Goal: Communication & Community: Answer question/provide support

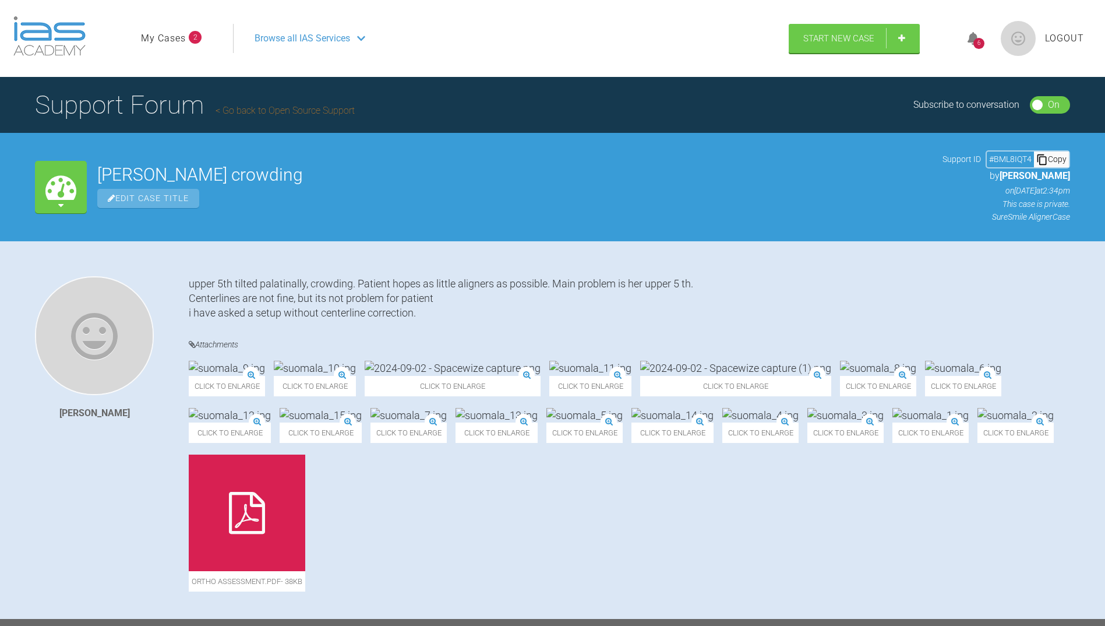
scroll to position [1953, 0]
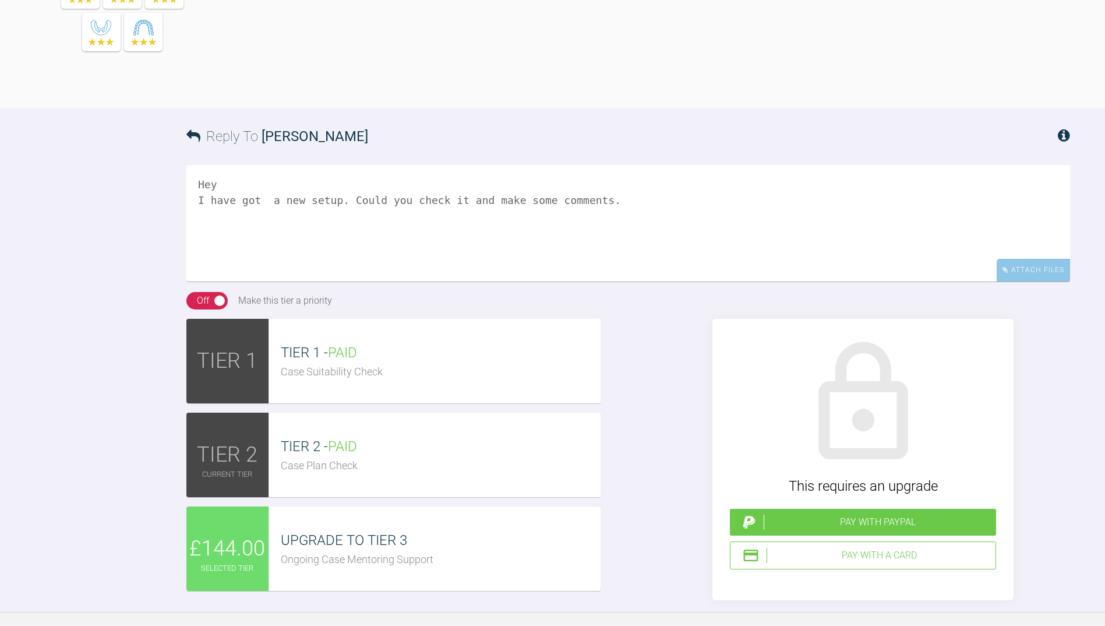
drag, startPoint x: 586, startPoint y: 470, endPoint x: 148, endPoint y: 450, distance: 438.5
click at [149, 451] on div "Reply To [PERSON_NAME] Hey I have got a new setup. Could you check it and make …" at bounding box center [552, 354] width 1105 height 492
click at [246, 281] on textarea at bounding box center [628, 223] width 884 height 116
paste textarea "I have scanned this case again and asked a new setup. Our suresmile support per…"
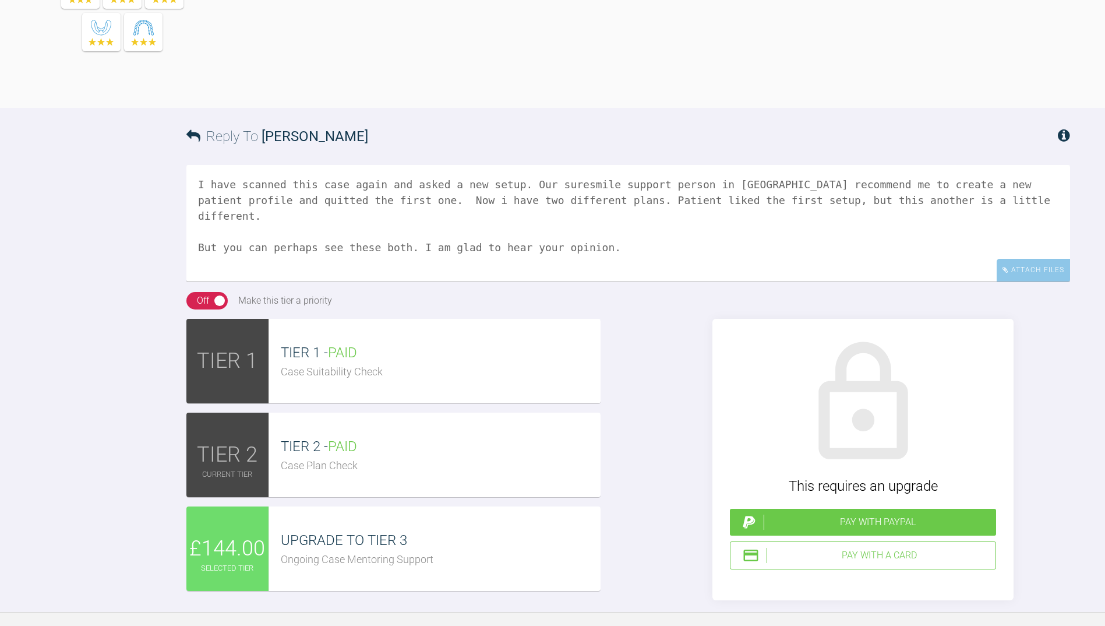
click at [202, 281] on textarea "I have scanned this case again and asked a new setup. Our suresmile support per…" at bounding box center [628, 223] width 884 height 116
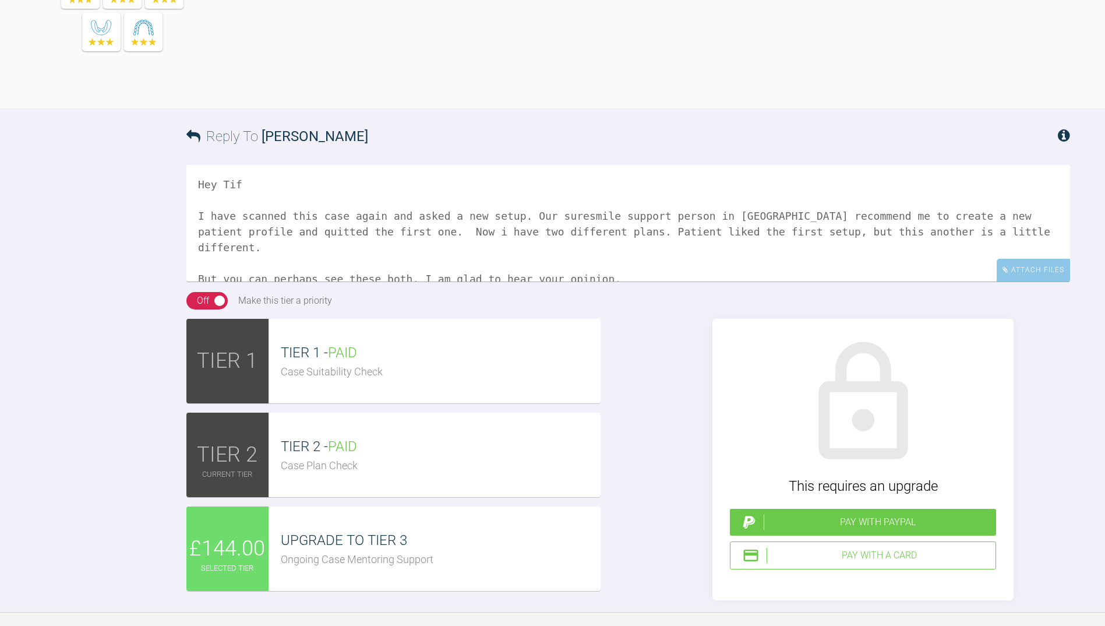
click at [536, 281] on textarea "Hey Tif I have scanned this case again and asked a new setup. Our suresmile sup…" at bounding box center [628, 223] width 884 height 116
click at [698, 281] on textarea "Hey Tif I have scanned this case again and asked a new setup. Our Suresmile sup…" at bounding box center [628, 223] width 884 height 116
click at [791, 281] on textarea "Hey Tif I have scanned this case again and asked a new setup. Our Suresmile sup…" at bounding box center [628, 223] width 884 height 116
click at [512, 281] on textarea "Hey Tif I have scanned this case again and asked a new setup. Our Suresmile sup…" at bounding box center [628, 223] width 884 height 116
click at [1047, 281] on textarea "Hey Tif I have scanned this case again and asked a new setup. Our Suresmile sup…" at bounding box center [628, 223] width 884 height 116
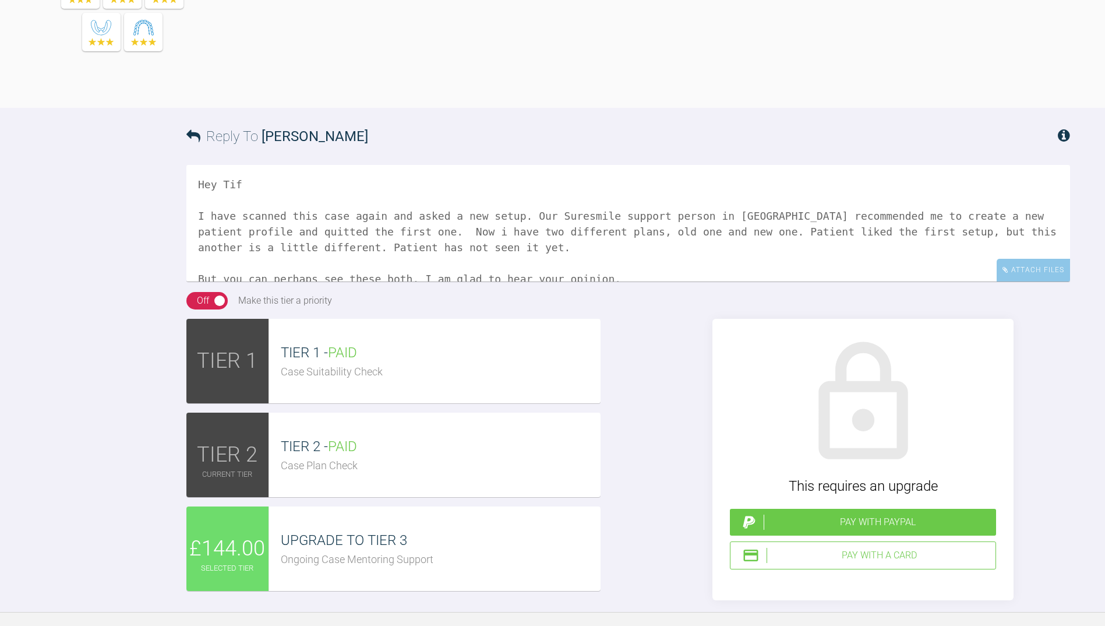
scroll to position [3, 0]
click at [404, 281] on textarea "Hey Tif I have scanned this case again and asked a new setup. Our Suresmile sup…" at bounding box center [628, 223] width 884 height 116
click at [387, 281] on textarea "Hey Tif I have scanned this case again and asked a new setup. Our Suresmile sup…" at bounding box center [628, 223] width 884 height 116
click at [285, 281] on textarea "Hey Tif I have scanned this case again and asked a new setup. Our Suresmile sup…" at bounding box center [628, 223] width 884 height 116
click at [337, 281] on textarea "Hey Tif I have scanned this case again and asked a new setup. Our Suresmile sup…" at bounding box center [628, 223] width 884 height 116
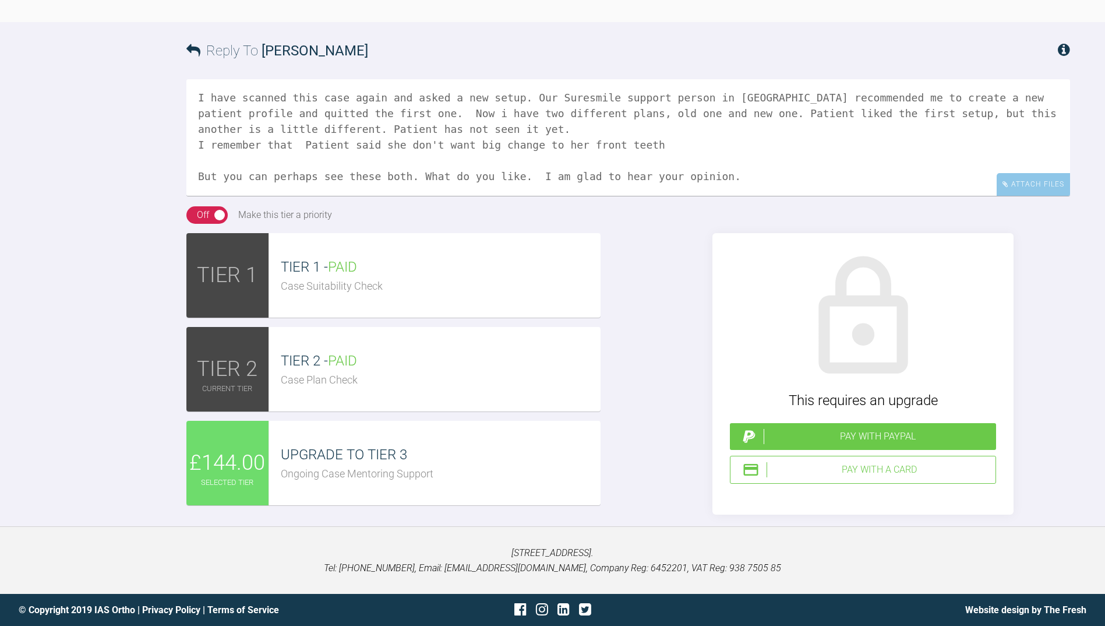
scroll to position [2224, 0]
drag, startPoint x: 199, startPoint y: 448, endPoint x: 700, endPoint y: 266, distance: 533.6
click at [700, 196] on textarea "Hey Tif I have scanned this case again and asked a new setup. Our Suresmile sup…" at bounding box center [628, 137] width 884 height 116
click at [726, 196] on textarea "Hey Tif I have scanned this case again and asked a new setup. Our Suresmile sup…" at bounding box center [628, 137] width 884 height 116
click at [564, 196] on textarea "Hey Tif I have scanned this case again and asked a new setup. Our Suresmile sup…" at bounding box center [628, 137] width 884 height 116
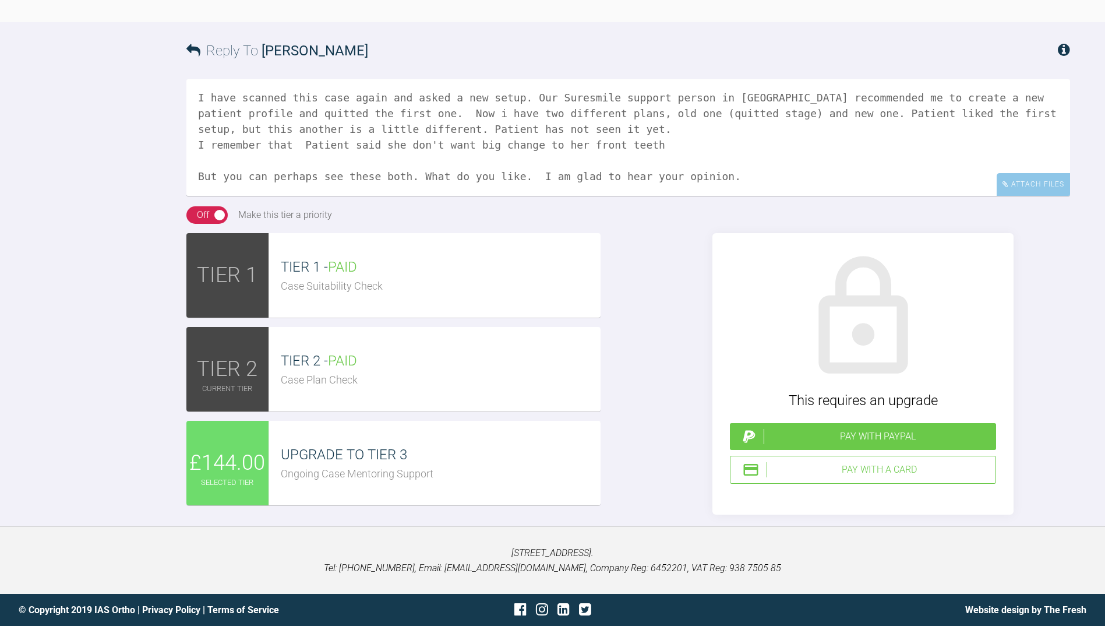
click at [509, 196] on textarea "Hey Tif I have scanned this case again and asked a new setup. Our Suresmile sup…" at bounding box center [628, 137] width 884 height 116
click at [633, 196] on textarea "Hey Tif I have scanned this case again and asked a new setup. Our Suresmile sup…" at bounding box center [628, 137] width 884 height 116
click at [848, 196] on textarea "Hey Tif I have scanned this case again and asked a new setup. Our Suresmile sup…" at bounding box center [628, 137] width 884 height 116
click at [878, 196] on textarea "Hey Tif I have scanned this case again and asked a new setup. Our Suresmile sup…" at bounding box center [628, 137] width 884 height 116
type textarea "Hey Tif I have scanned this case again and asked a new setup. Our Suresmile sup…"
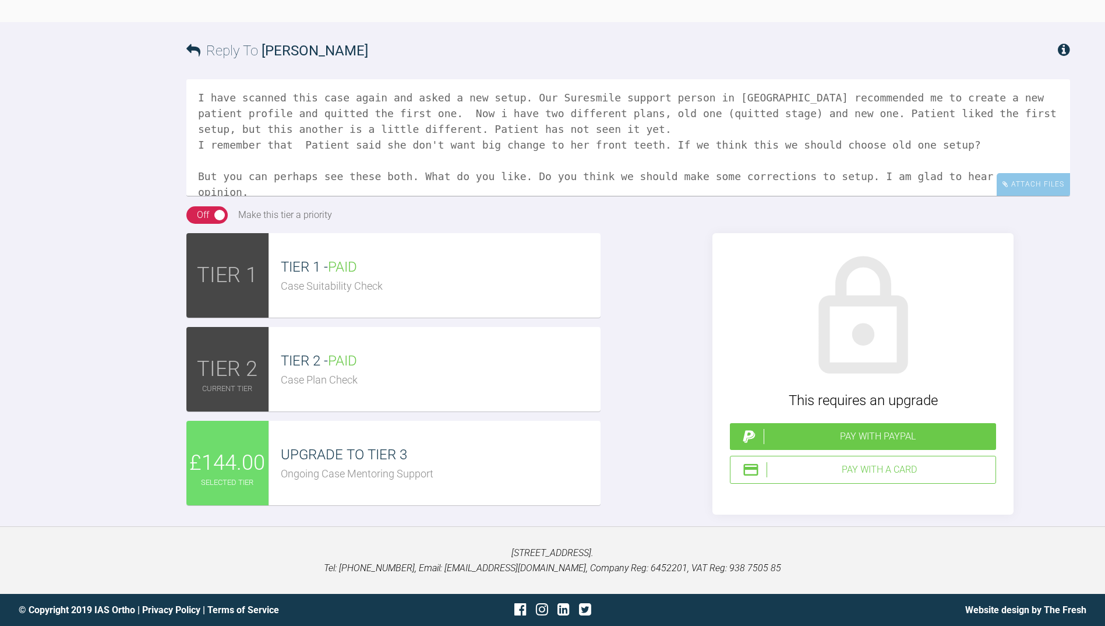
click at [861, 477] on div "Pay with a Card" at bounding box center [878, 469] width 224 height 15
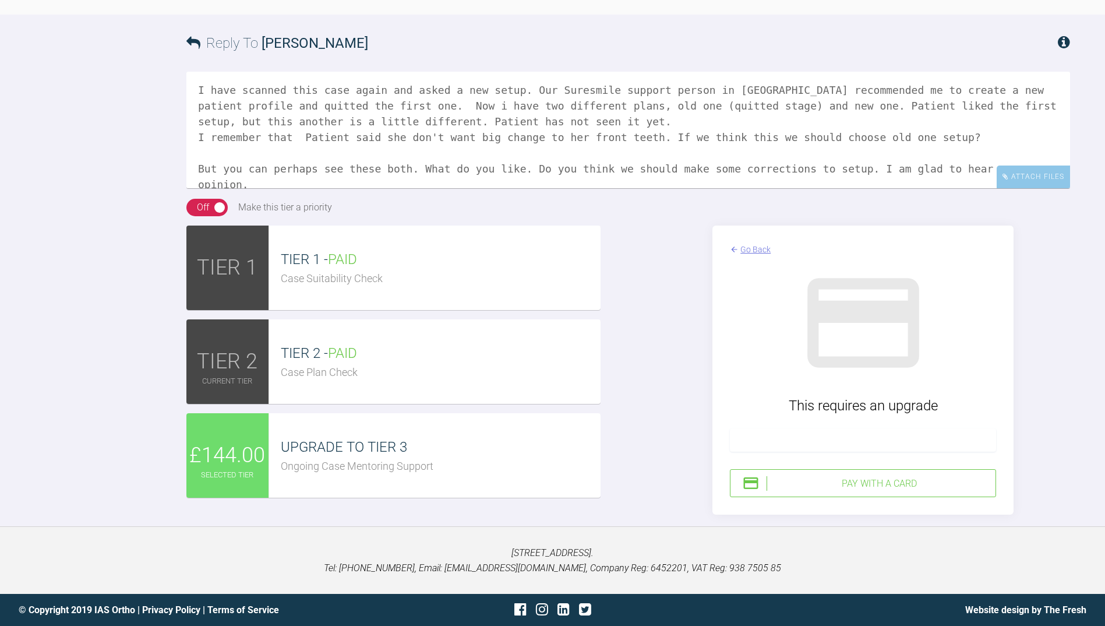
click at [857, 491] on div "Pay with a Card" at bounding box center [878, 483] width 224 height 15
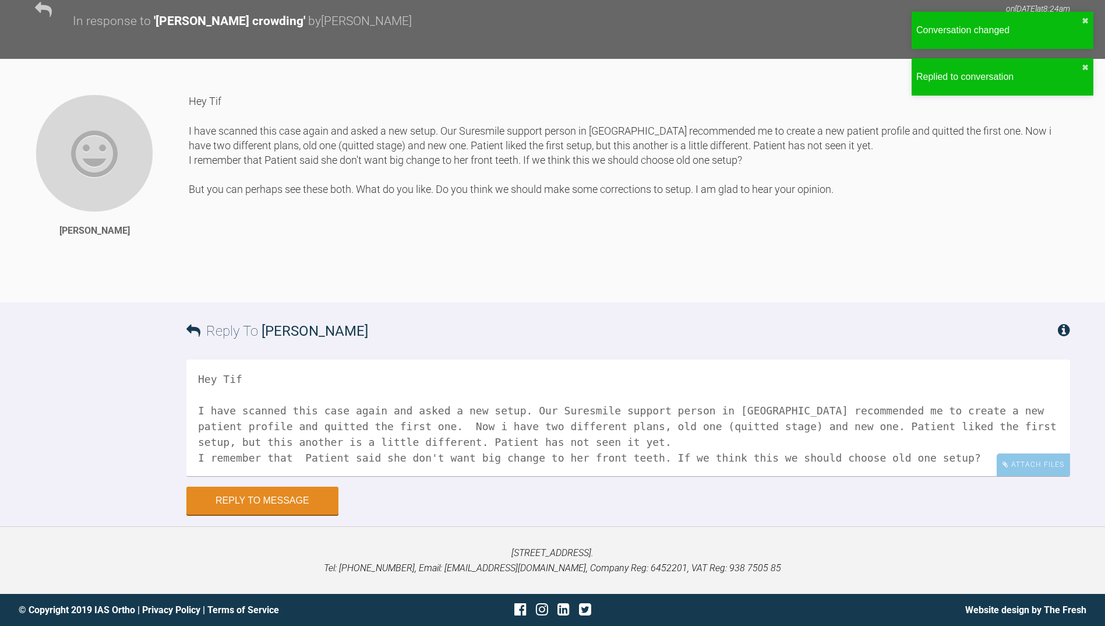
scroll to position [2345, 0]
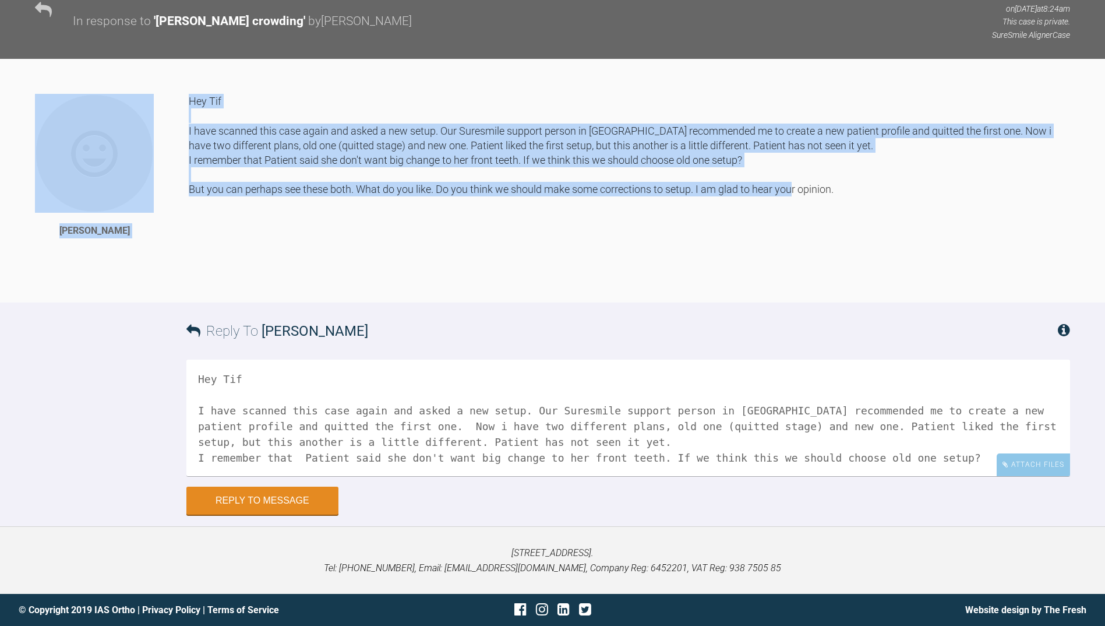
drag, startPoint x: 837, startPoint y: 190, endPoint x: 188, endPoint y: 97, distance: 655.5
click at [188, 97] on div "[PERSON_NAME] Hey Tif I have scanned this case again and asked a new setup. Our…" at bounding box center [552, 198] width 1105 height 209
copy div "[PERSON_NAME] Hey Tif I have scanned this case again and asked a new setup. Our…"
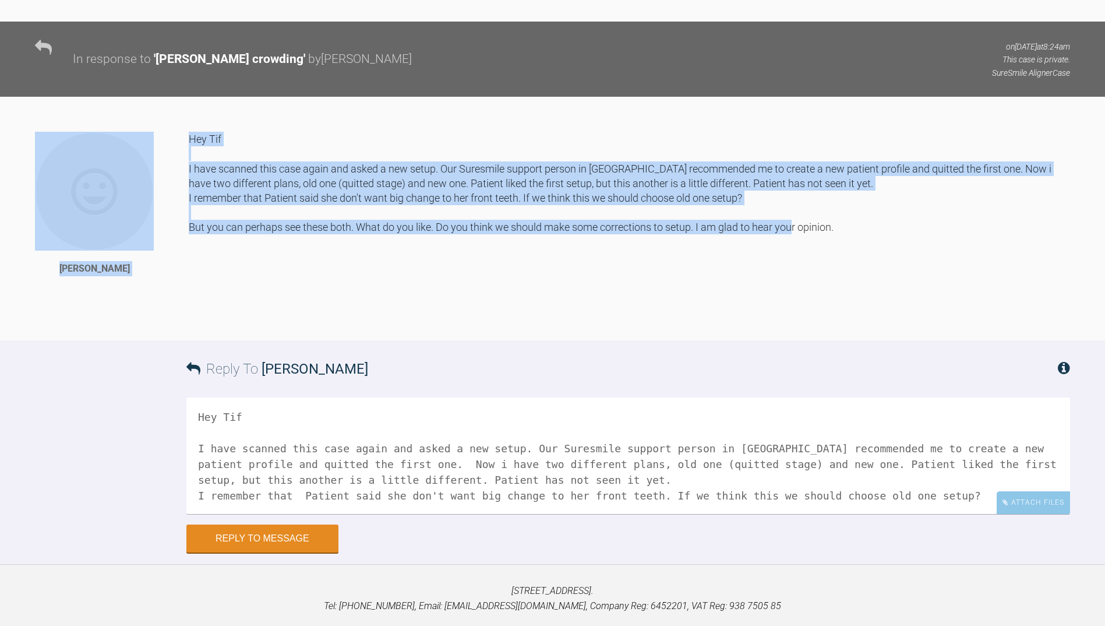
scroll to position [1879, 0]
